Goal: Obtain resource: Obtain resource

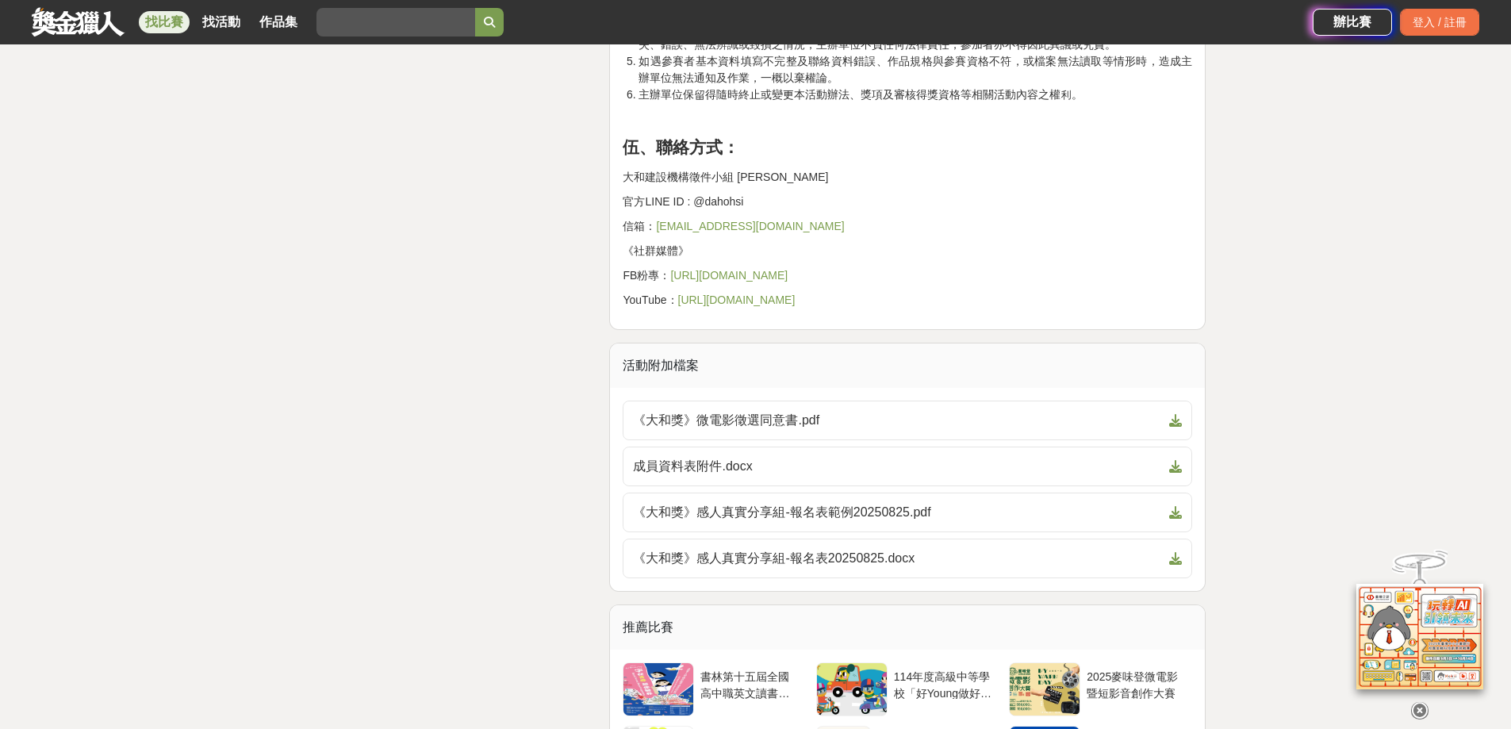
scroll to position [4442, 0]
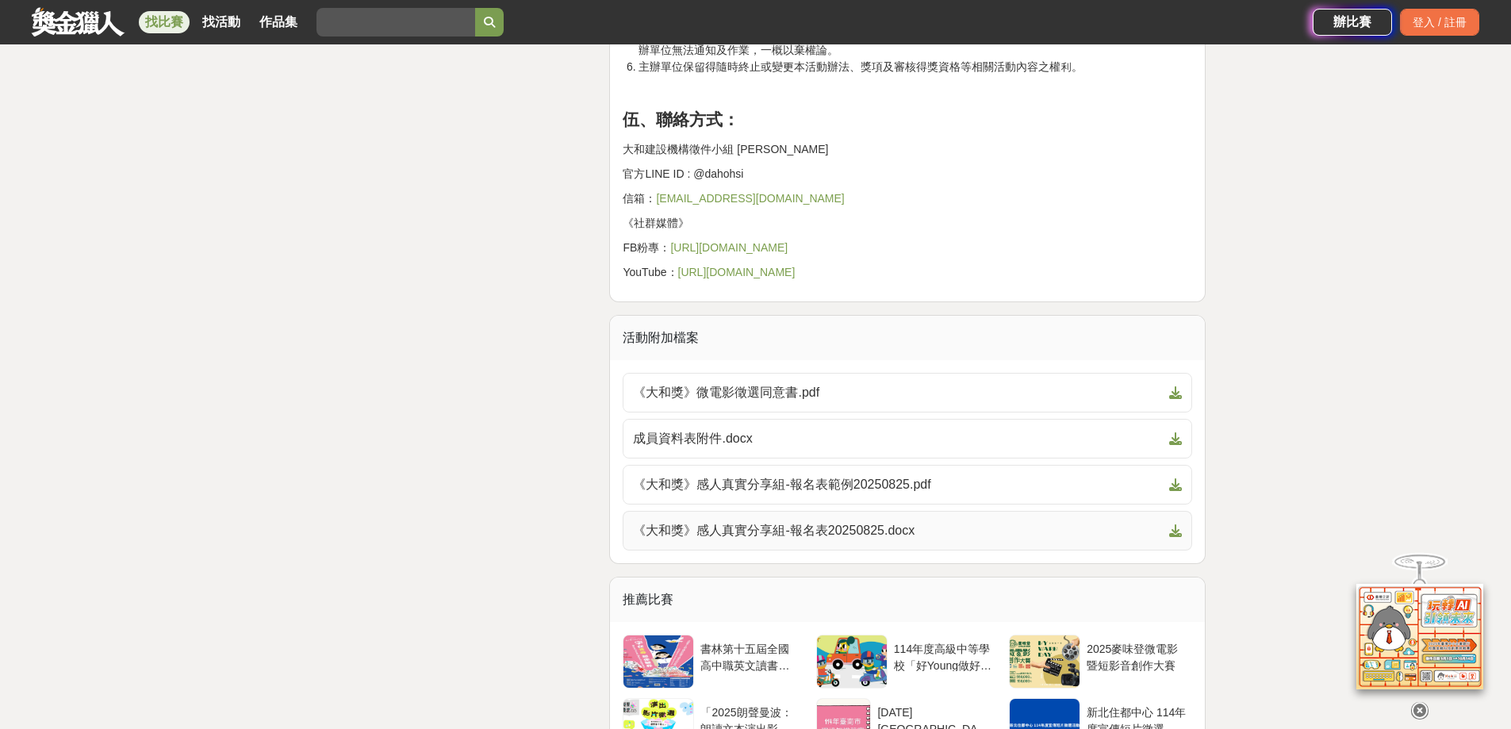
click at [1176, 531] on icon at bounding box center [1175, 530] width 13 height 13
click at [1180, 484] on icon at bounding box center [1175, 484] width 13 height 13
click at [1172, 439] on icon at bounding box center [1175, 438] width 13 height 13
click at [1177, 394] on icon at bounding box center [1175, 392] width 13 height 13
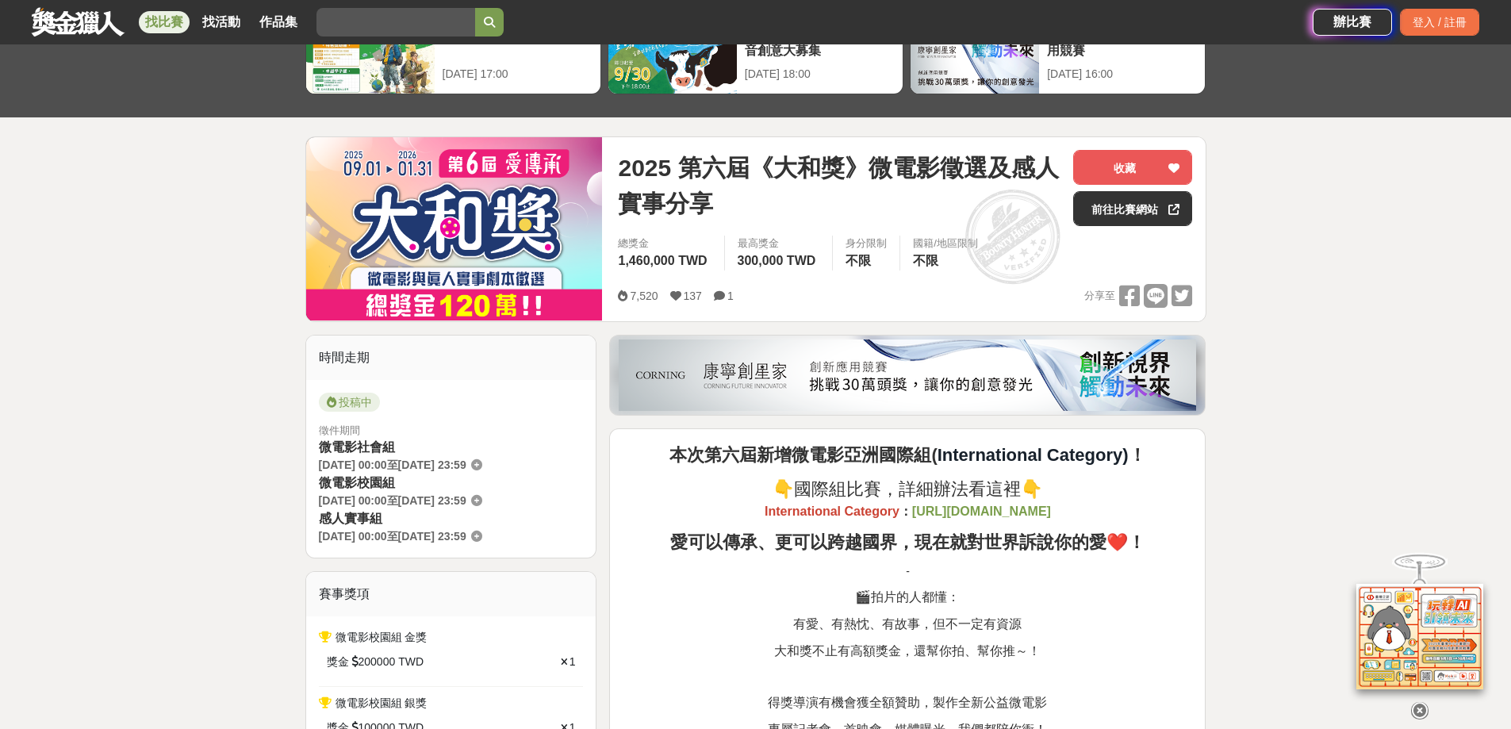
scroll to position [79, 0]
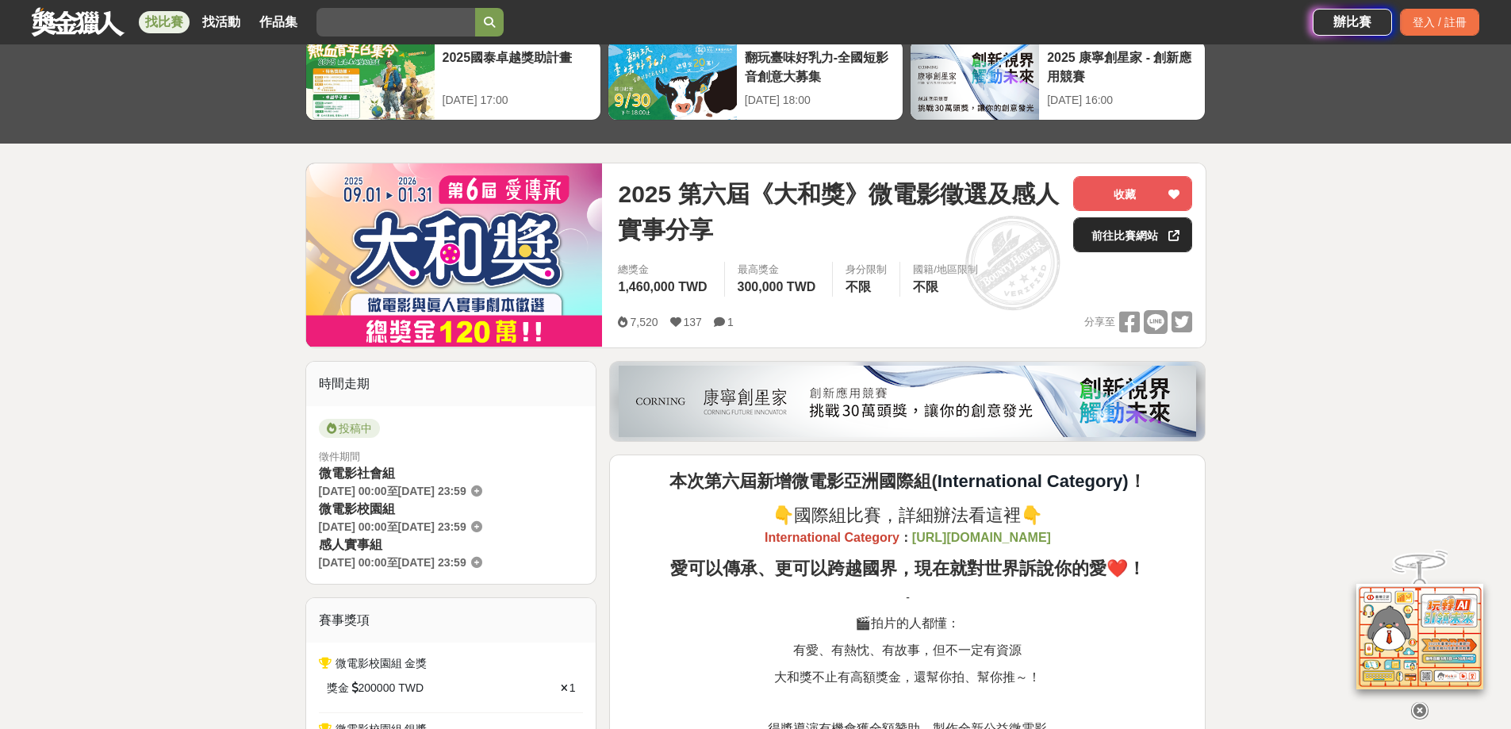
click at [1123, 237] on link "前往比賽網站" at bounding box center [1132, 234] width 119 height 35
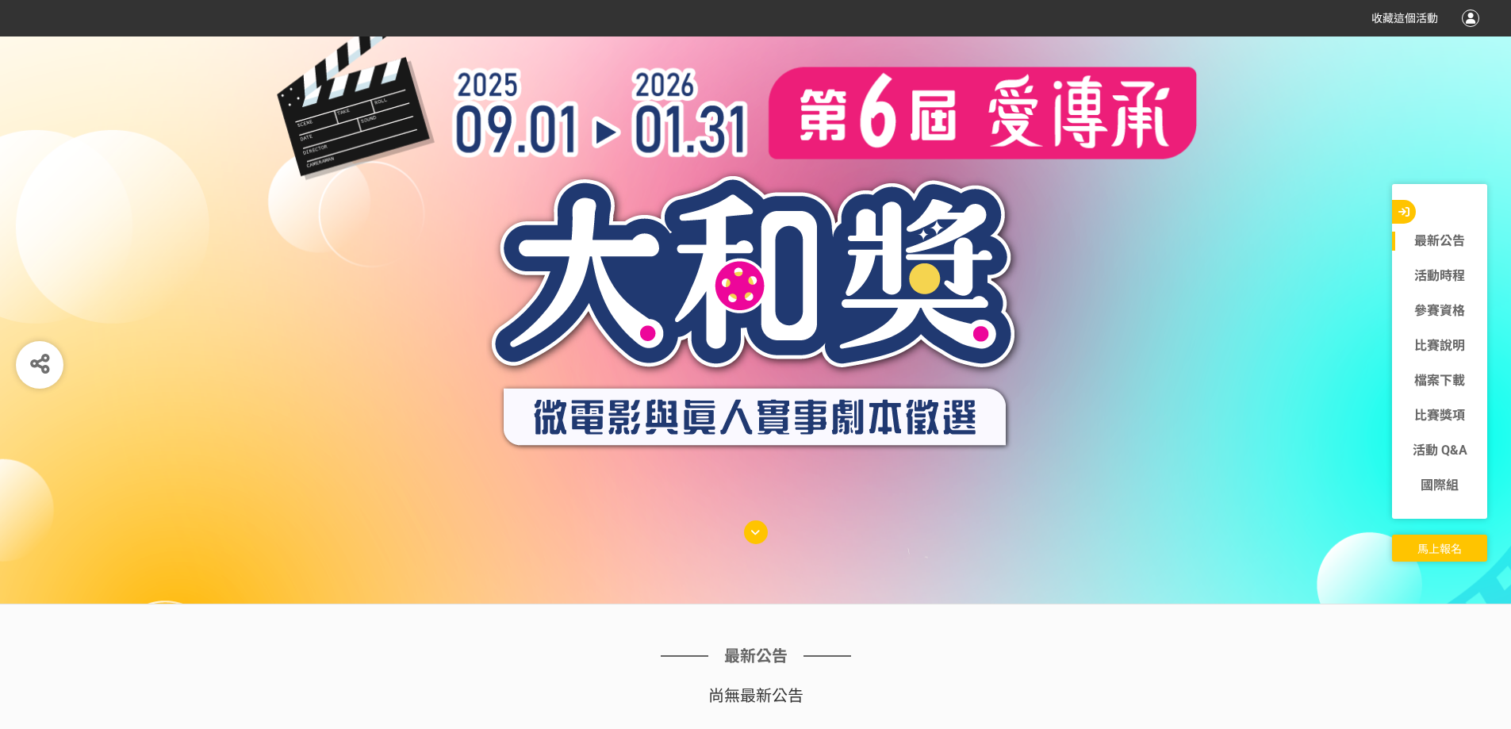
scroll to position [79, 0]
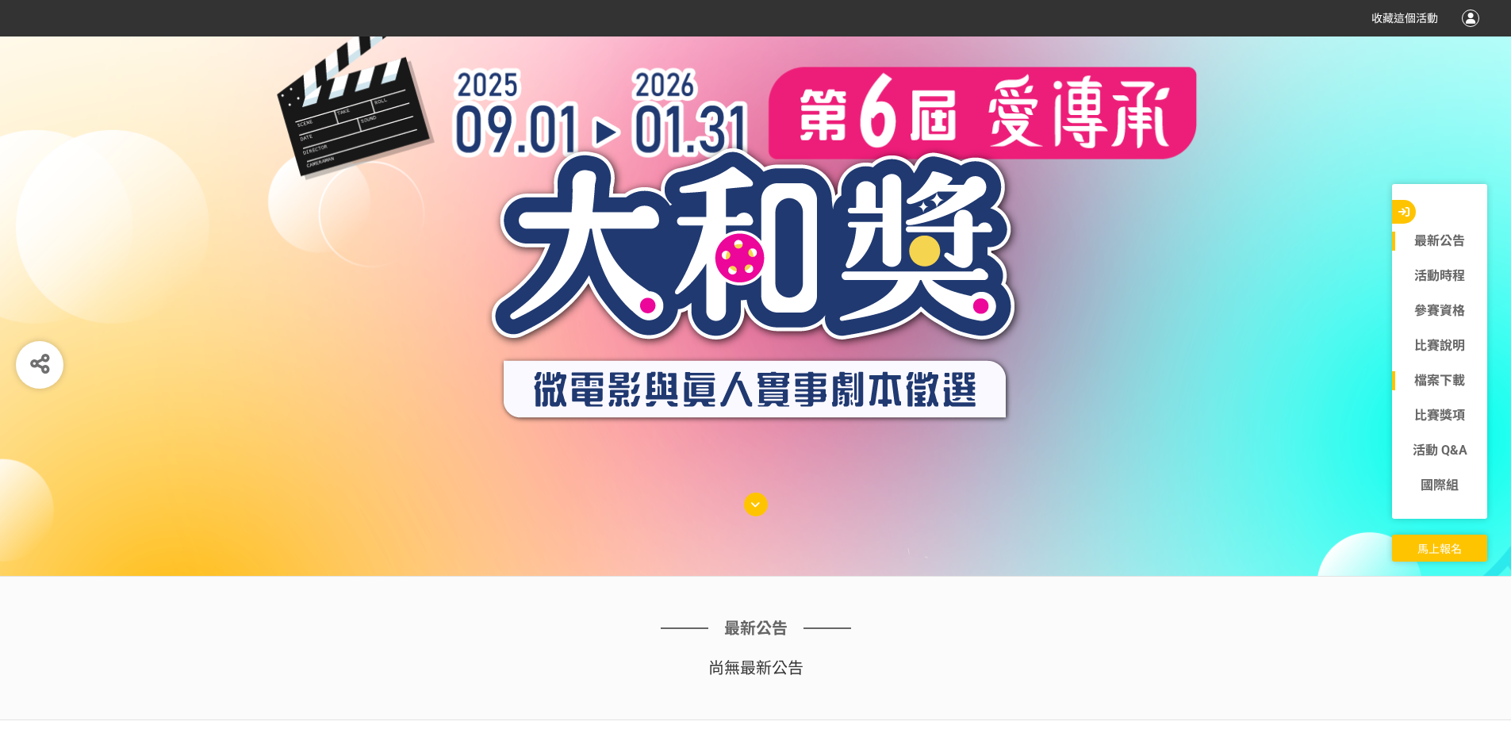
click at [1439, 376] on link "檔案下載" at bounding box center [1439, 380] width 95 height 19
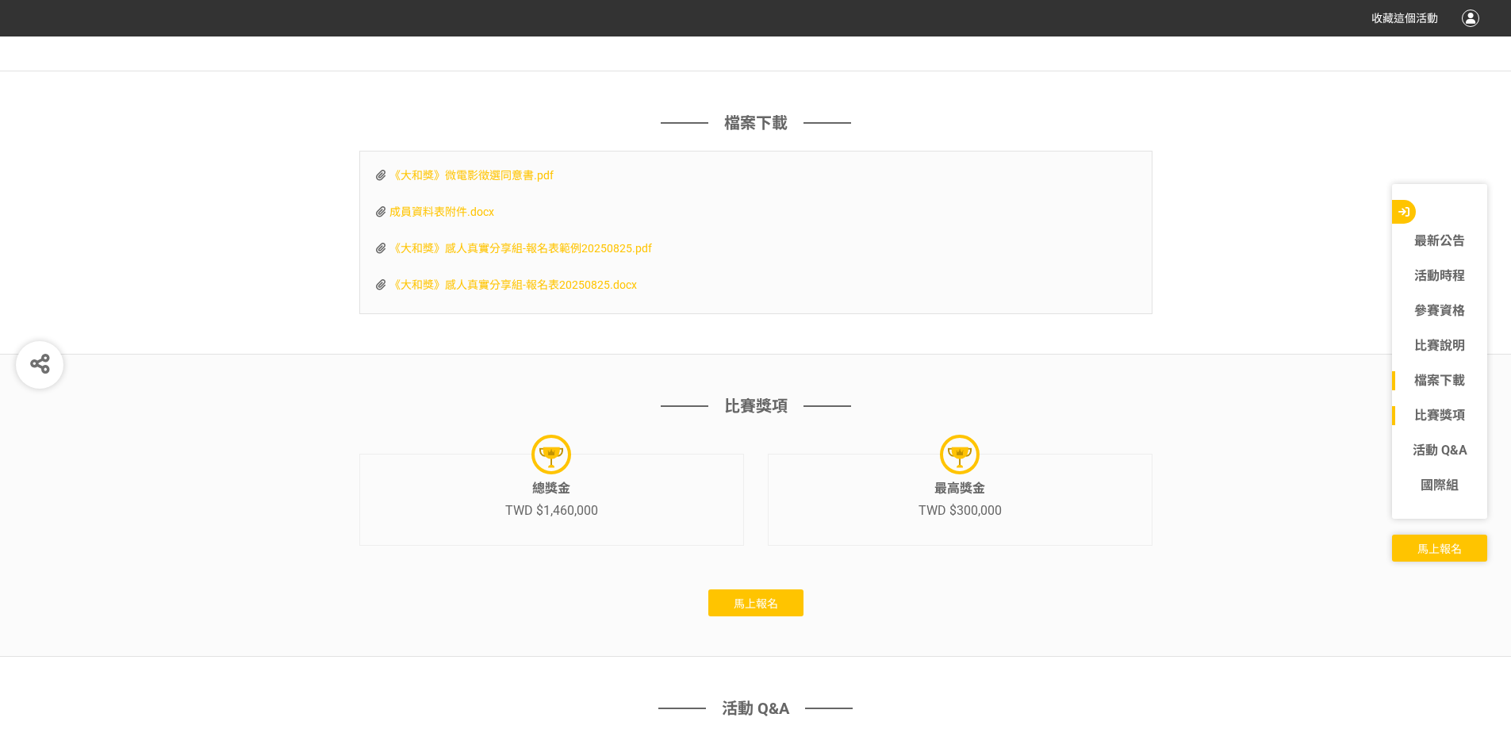
scroll to position [5356, 0]
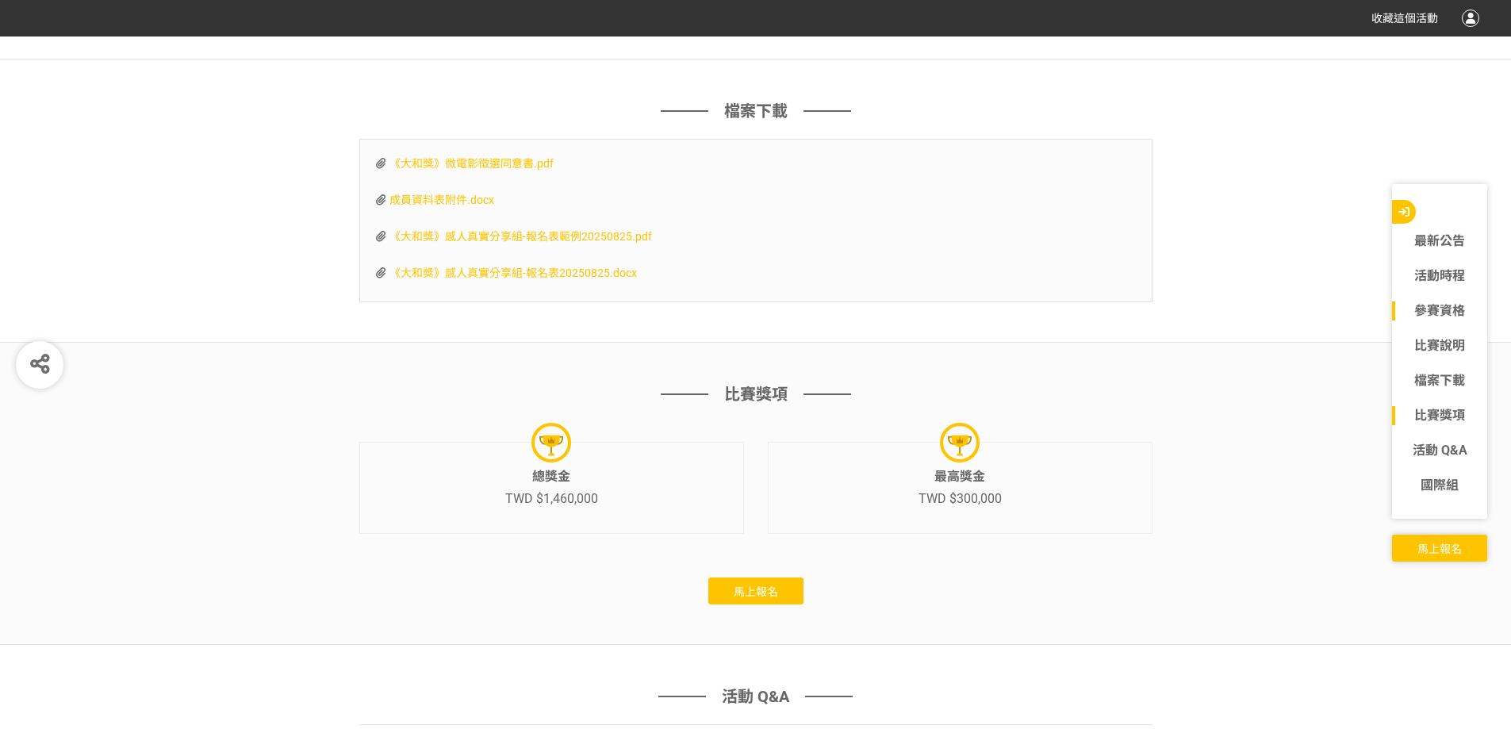
click at [1444, 313] on link "參賽資格" at bounding box center [1439, 310] width 95 height 19
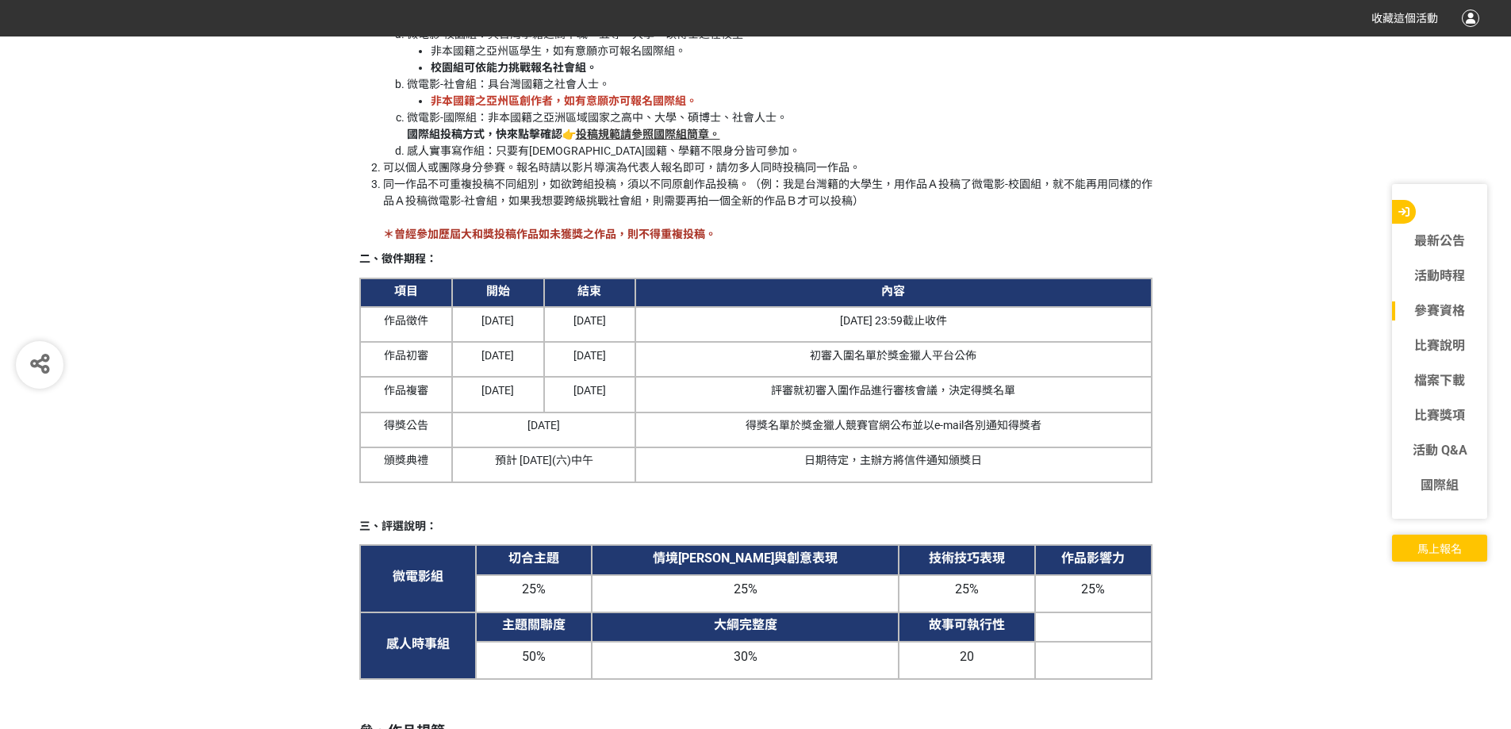
scroll to position [2438, 0]
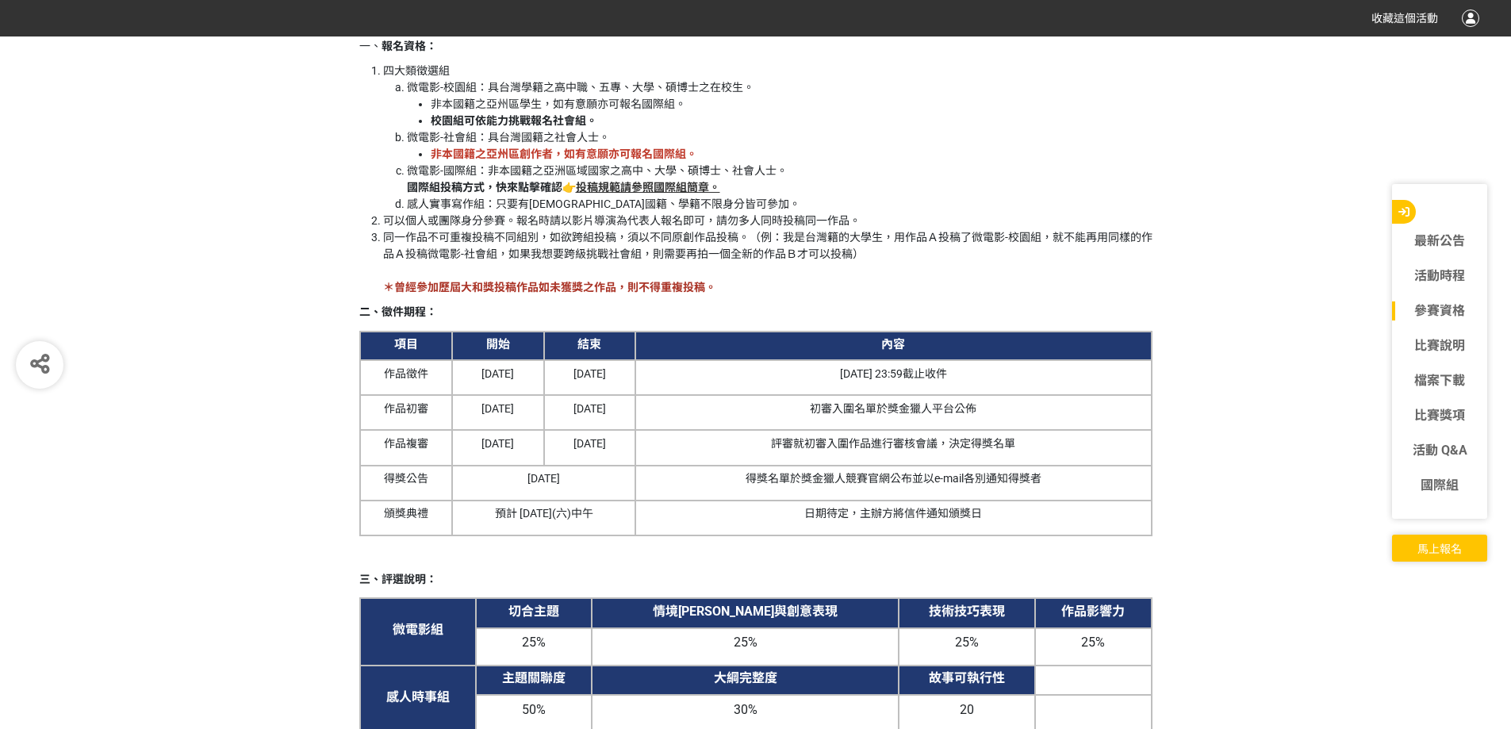
click at [632, 184] on strong "投稿規範請參照國際組簡章。" at bounding box center [648, 187] width 144 height 13
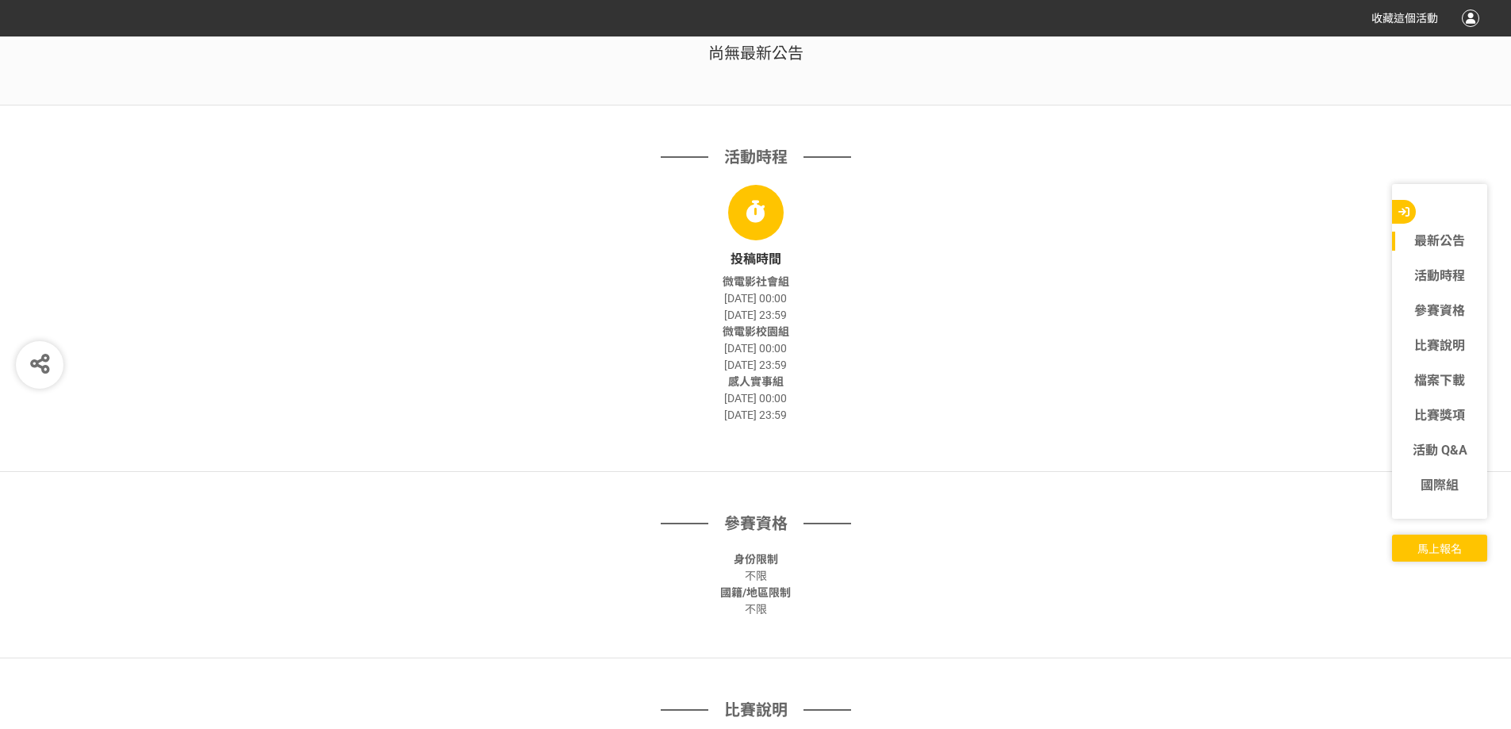
scroll to position [693, 0]
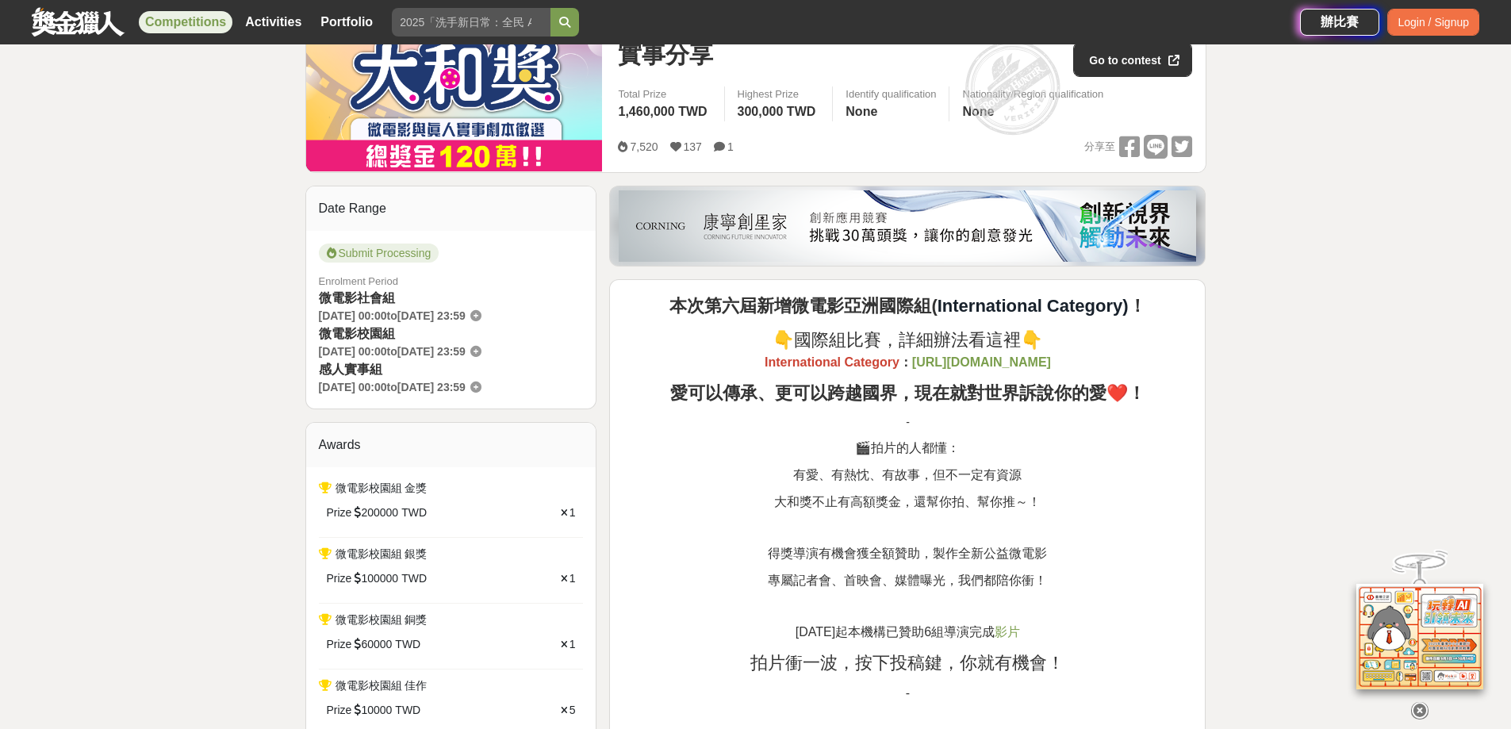
scroll to position [317, 0]
